Goal: Task Accomplishment & Management: Use online tool/utility

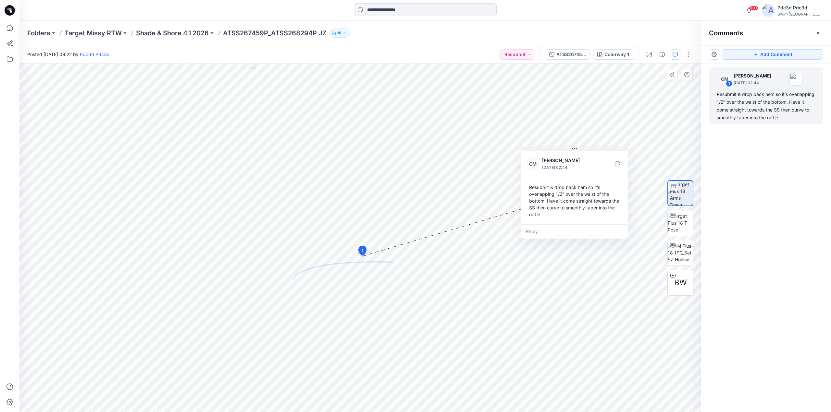
drag, startPoint x: 400, startPoint y: 134, endPoint x: 605, endPoint y: 166, distance: 206.9
click at [605, 151] on button at bounding box center [574, 149] width 106 height 4
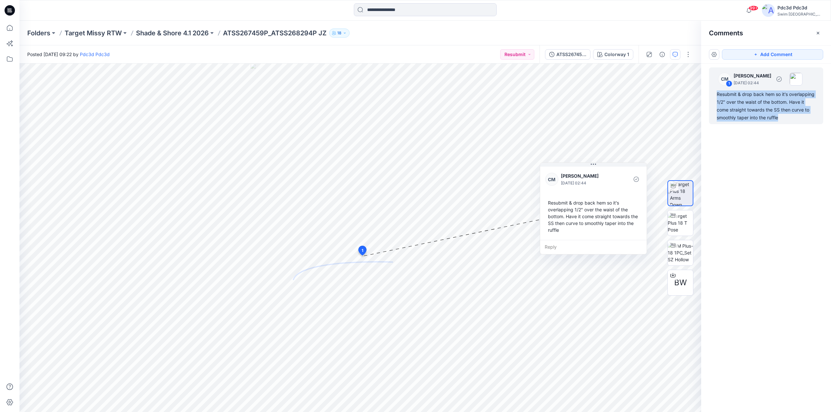
drag, startPoint x: 785, startPoint y: 118, endPoint x: 717, endPoint y: 93, distance: 73.1
click at [717, 93] on div "Resubmit & drop back hem so it's overlapping 1/2" over the waist of the bottom.…" at bounding box center [765, 106] width 99 height 31
copy div "Resubmit & drop back hem so it's overlapping 1/2" over the waist of the bottom.…"
drag, startPoint x: 603, startPoint y: 210, endPoint x: 612, endPoint y: 210, distance: 9.1
click at [612, 210] on div "Resubmit & drop back hem so it's overlapping 1/2" over the waist of the bottom.…" at bounding box center [602, 216] width 96 height 39
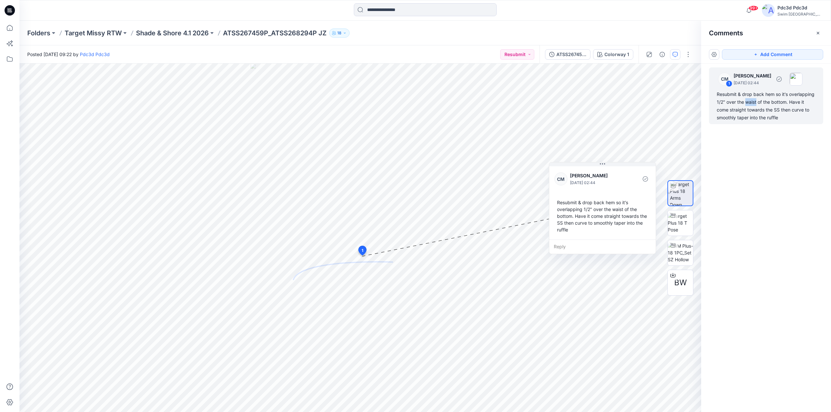
drag, startPoint x: 757, startPoint y: 102, endPoint x: 746, endPoint y: 104, distance: 11.1
click at [746, 104] on div "Resubmit & drop back hem so it's overlapping 1/2" over the waist of the bottom.…" at bounding box center [765, 106] width 99 height 31
copy div "waist"
click at [682, 248] on img at bounding box center [679, 253] width 25 height 20
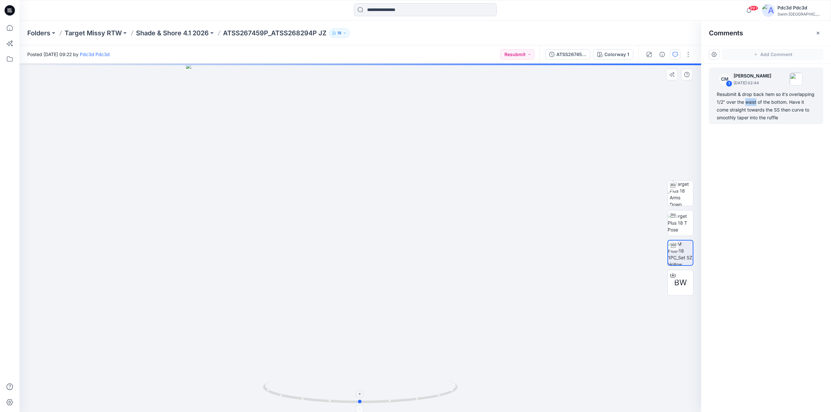
click at [433, 400] on icon at bounding box center [361, 393] width 196 height 24
drag, startPoint x: 433, startPoint y: 400, endPoint x: 394, endPoint y: 398, distance: 39.0
click at [394, 398] on icon at bounding box center [361, 393] width 196 height 24
drag, startPoint x: 442, startPoint y: 398, endPoint x: 480, endPoint y: 390, distance: 38.9
click at [480, 390] on div at bounding box center [359, 238] width 681 height 349
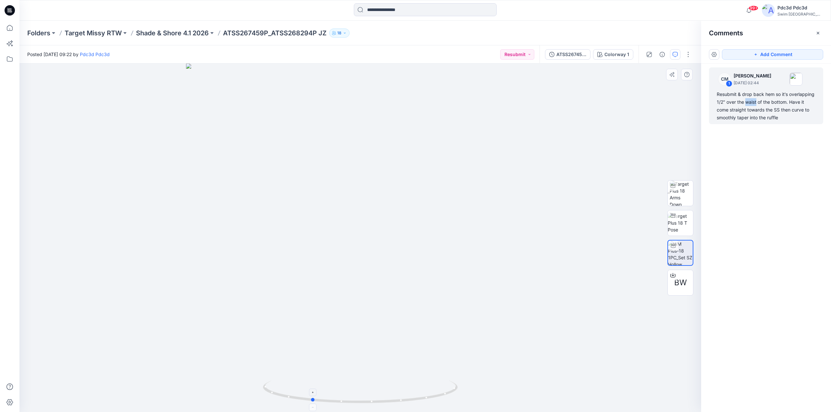
drag, startPoint x: 456, startPoint y: 392, endPoint x: 408, endPoint y: 393, distance: 47.7
click at [408, 393] on icon at bounding box center [361, 393] width 196 height 24
drag, startPoint x: 442, startPoint y: 396, endPoint x: 488, endPoint y: 390, distance: 46.2
click at [488, 390] on div at bounding box center [359, 238] width 681 height 349
click at [569, 315] on div at bounding box center [359, 238] width 681 height 349
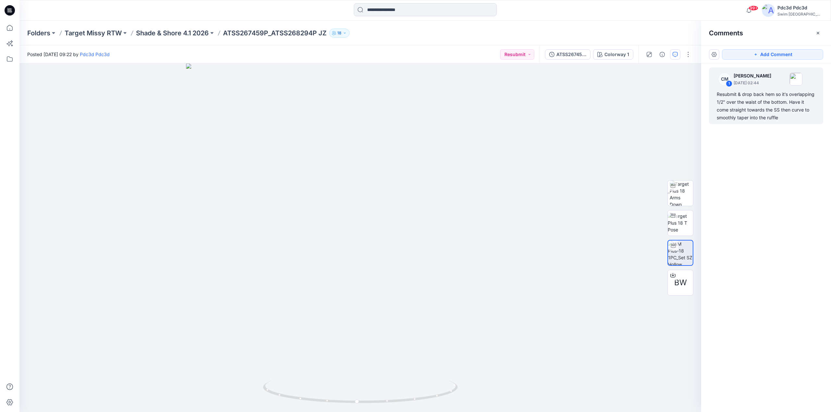
click at [780, 154] on div "CM 1 [PERSON_NAME] [DATE] 02:44 Resubmit & drop back hem so it's overlapping 1/…" at bounding box center [766, 226] width 130 height 325
drag, startPoint x: 413, startPoint y: 402, endPoint x: 384, endPoint y: 395, distance: 29.0
click at [384, 395] on icon at bounding box center [361, 393] width 196 height 24
click at [673, 194] on img at bounding box center [680, 193] width 23 height 25
